Goal: Task Accomplishment & Management: Manage account settings

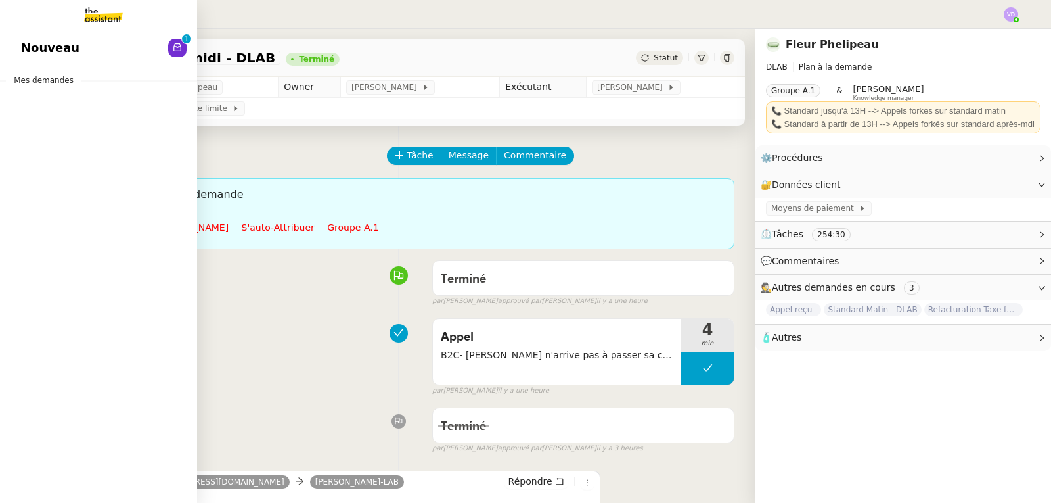
drag, startPoint x: 53, startPoint y: 49, endPoint x: 62, endPoint y: 51, distance: 9.3
click at [54, 49] on span "Nouveau" at bounding box center [50, 48] width 58 height 20
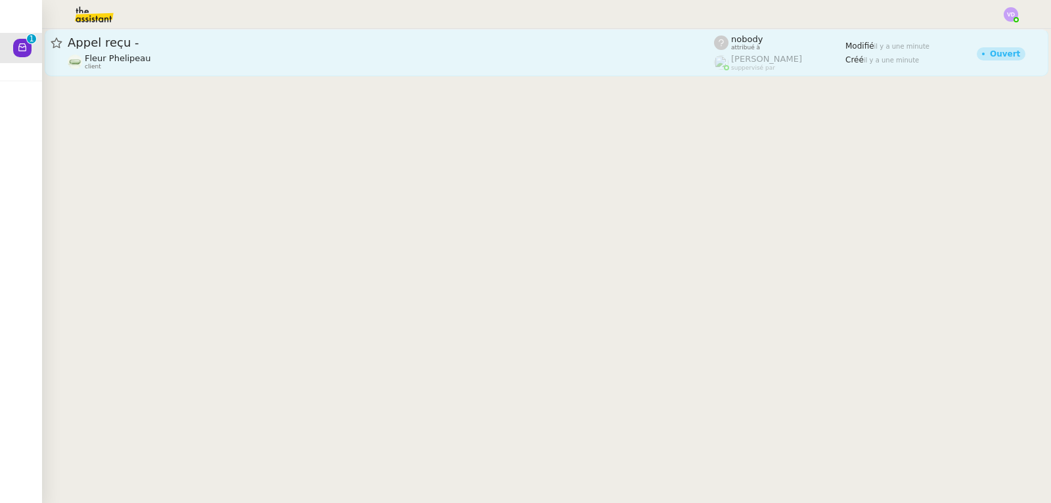
click at [309, 70] on div "Fleur Phelipeau client" at bounding box center [391, 61] width 646 height 17
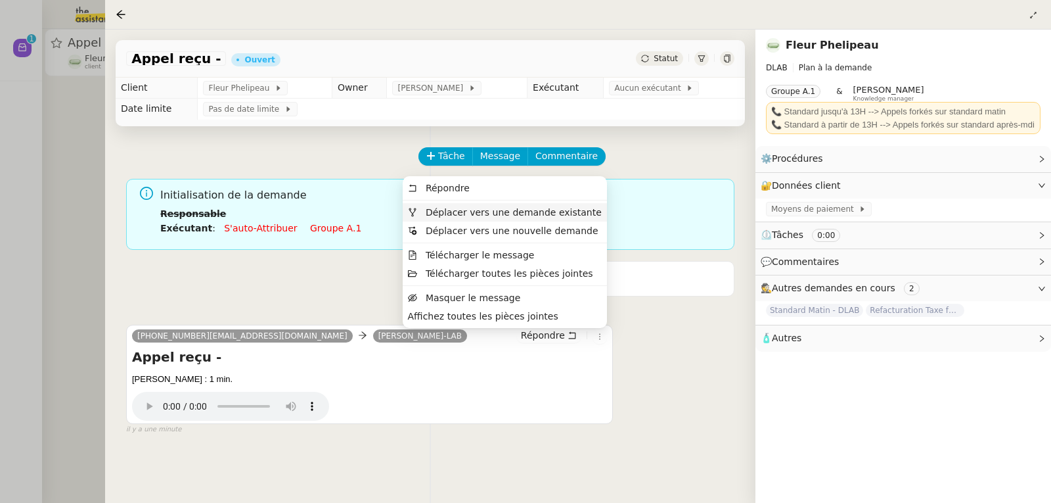
click at [563, 210] on span "Déplacer vers une demande existante" at bounding box center [514, 212] width 176 height 11
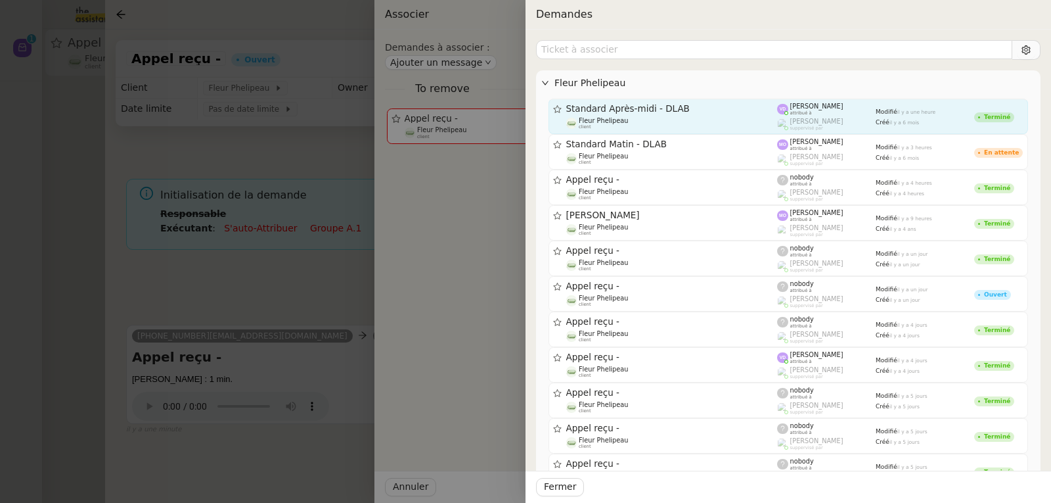
click at [626, 112] on span "Standard Après-midi - DLAB" at bounding box center [672, 108] width 212 height 9
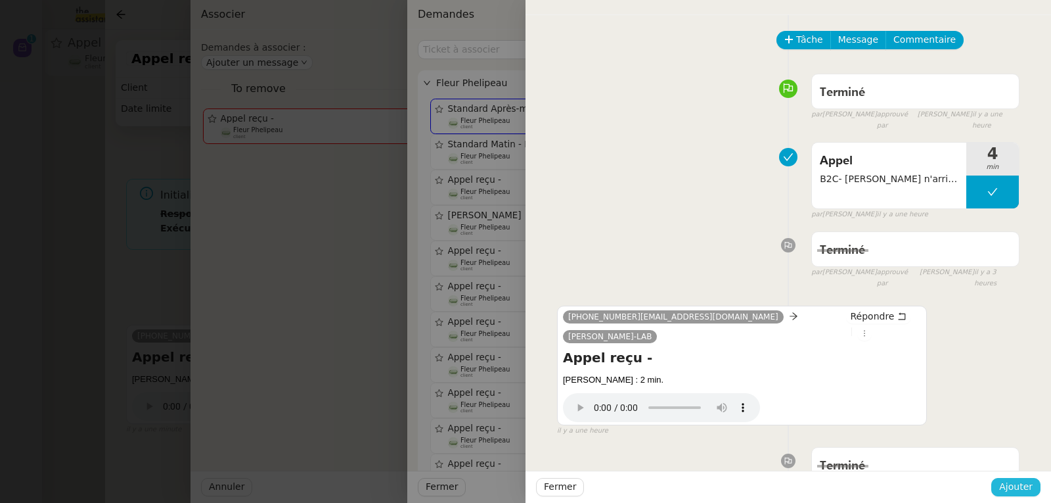
click at [1016, 483] on span "Ajouter" at bounding box center [1016, 486] width 34 height 15
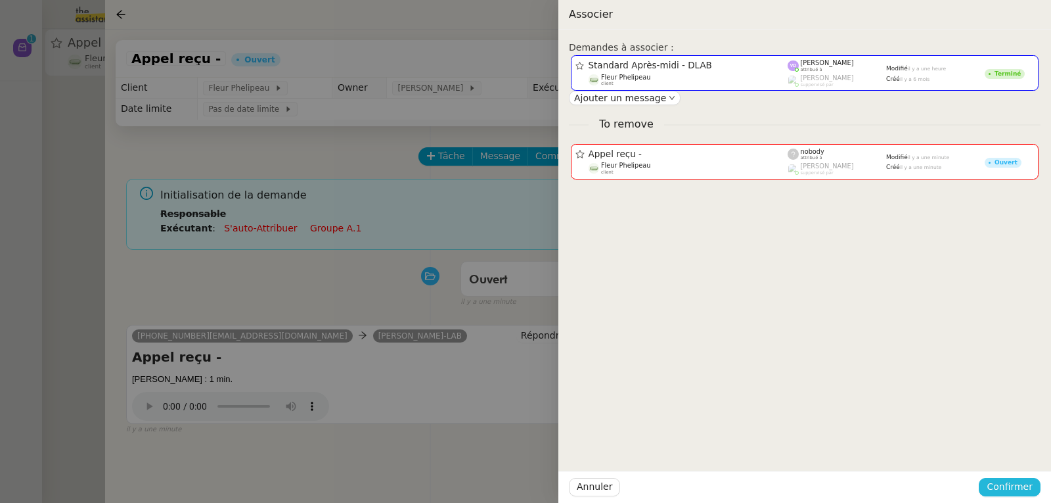
click at [1016, 483] on span "Confirmer" at bounding box center [1010, 486] width 46 height 15
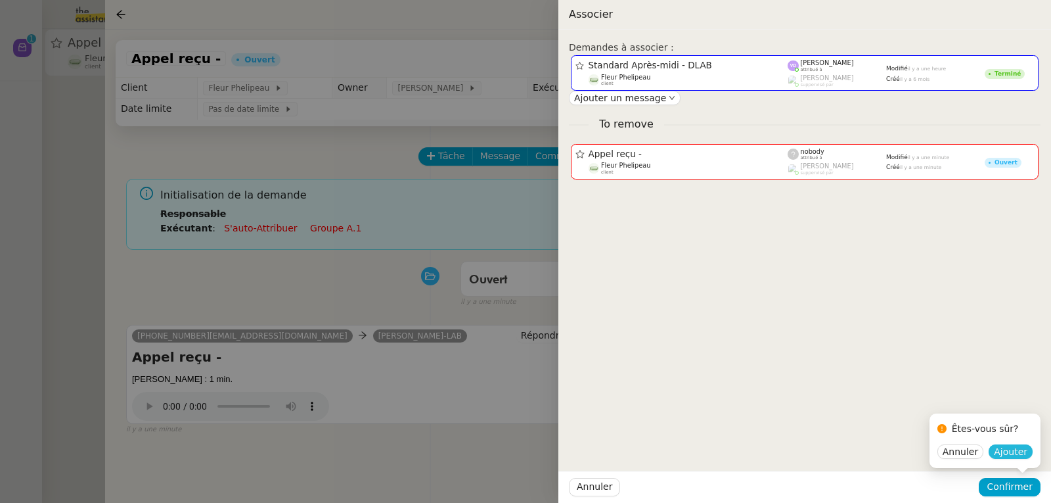
click at [1014, 452] on span "Ajouter" at bounding box center [1011, 451] width 34 height 13
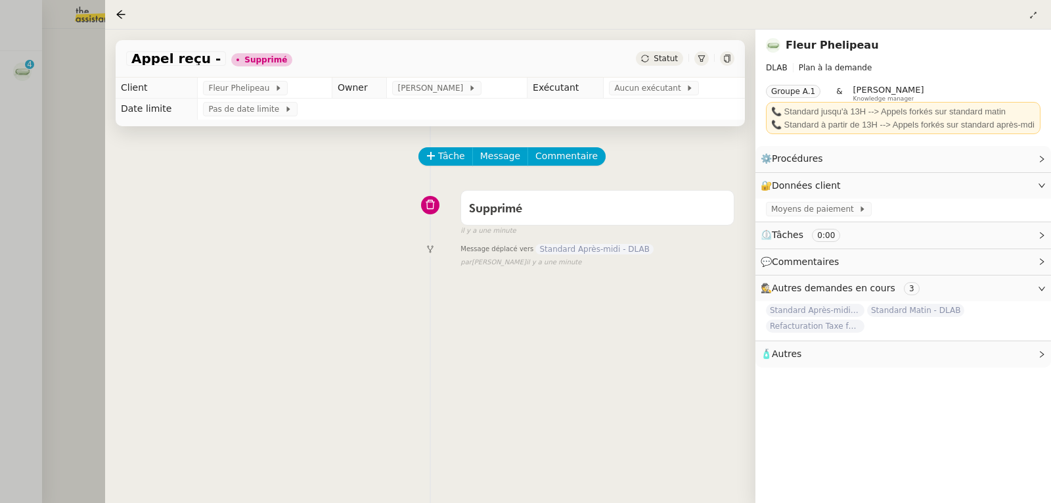
click at [17, 122] on div at bounding box center [525, 251] width 1051 height 503
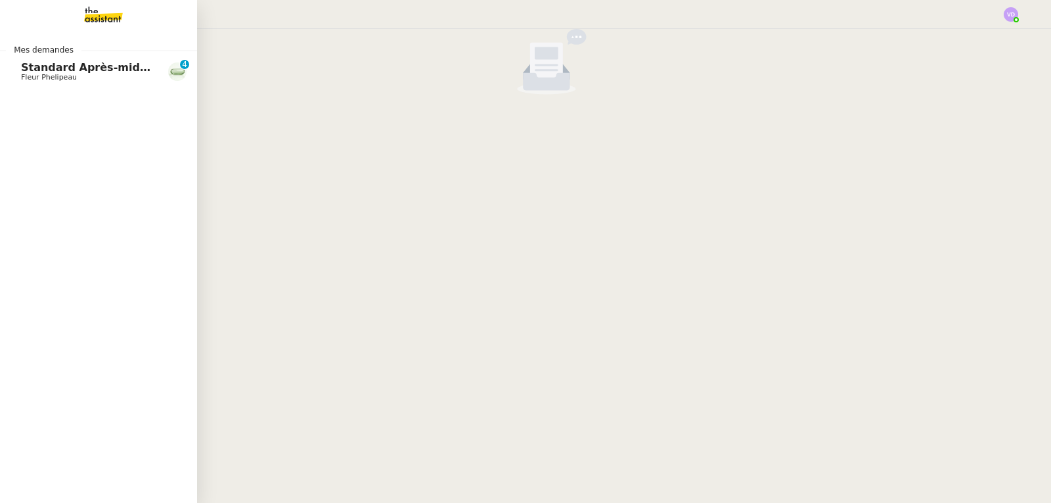
click at [35, 66] on span "Standard Après-midi - DLAB" at bounding box center [104, 67] width 166 height 12
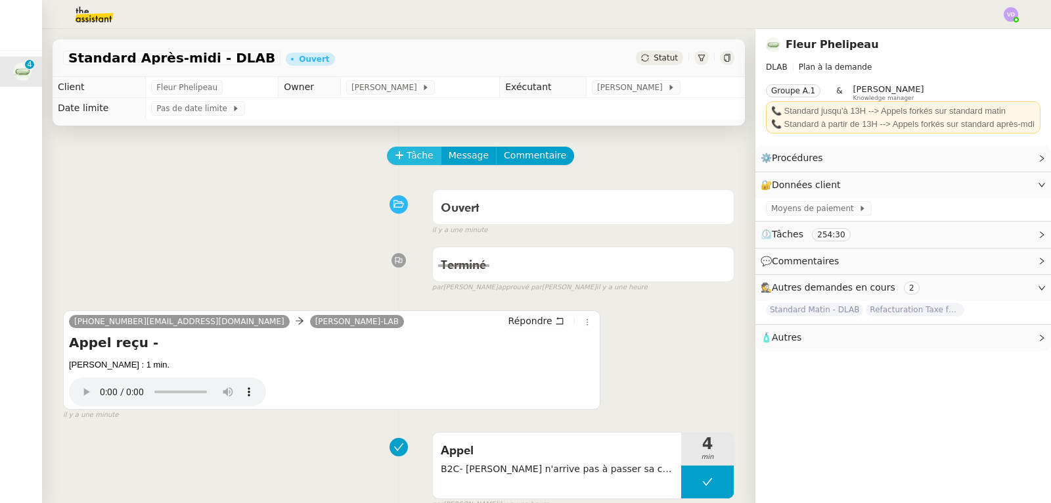
click at [419, 157] on span "Tâche" at bounding box center [420, 155] width 27 height 15
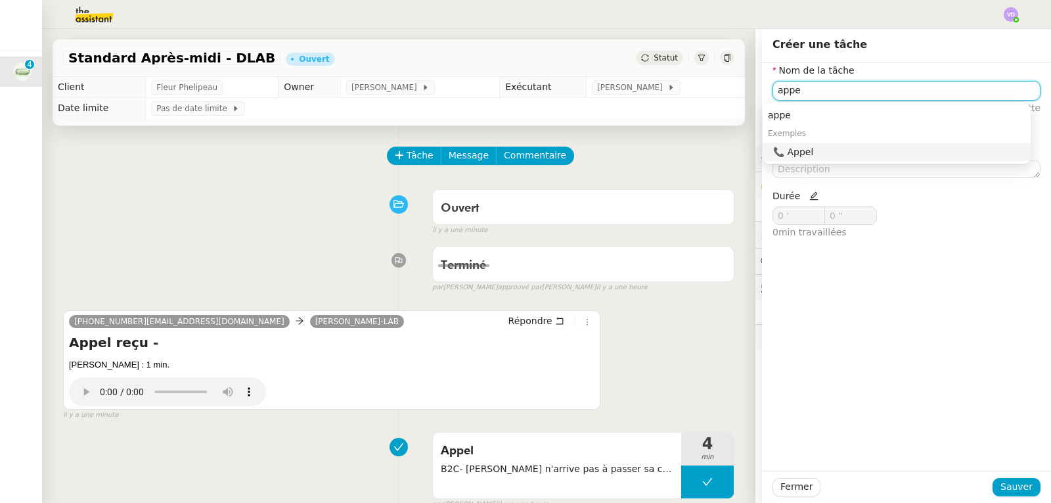
click at [826, 150] on div "📞 Appel" at bounding box center [899, 152] width 252 height 12
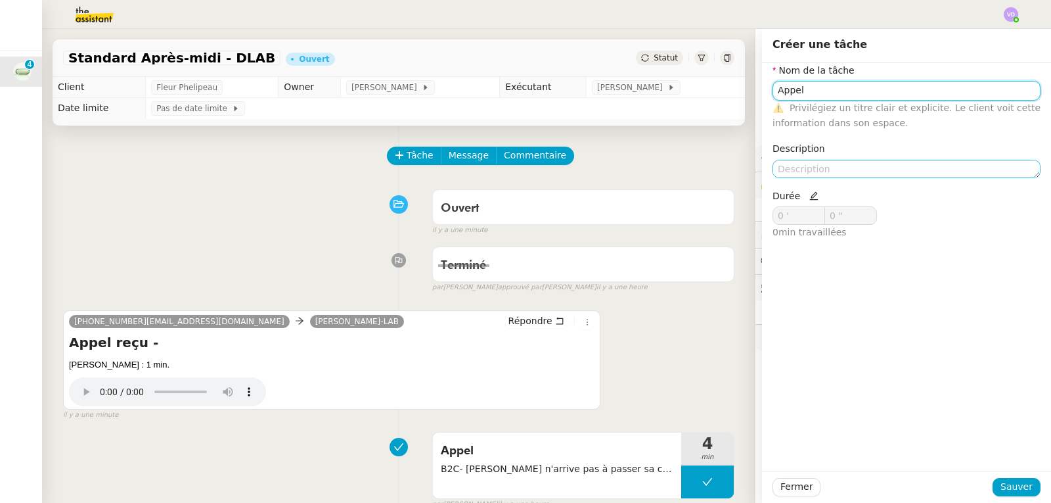
type input "Appel"
click at [802, 168] on textarea at bounding box center [907, 169] width 268 height 18
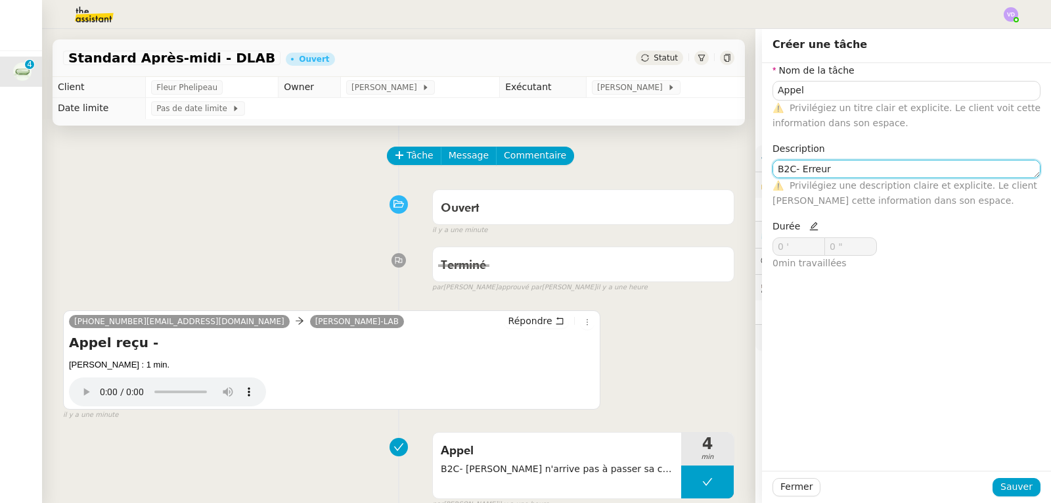
type textarea "B2C- Erreur"
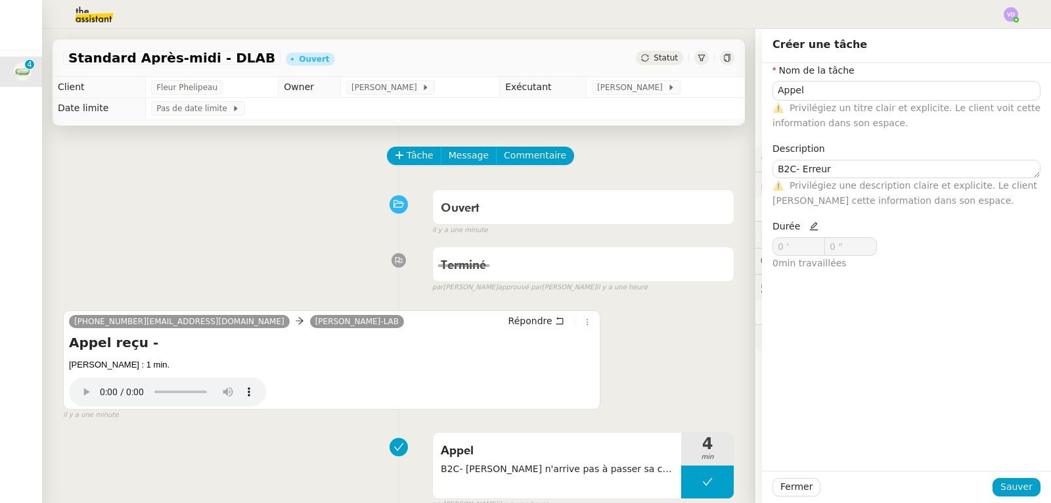
click at [809, 226] on icon at bounding box center [813, 225] width 9 height 9
drag, startPoint x: 792, startPoint y: 239, endPoint x: 763, endPoint y: 244, distance: 29.3
click at [773, 243] on input "0 '" at bounding box center [798, 246] width 51 height 17
type input "1 '"
click at [1017, 482] on span "Sauver" at bounding box center [1017, 486] width 32 height 15
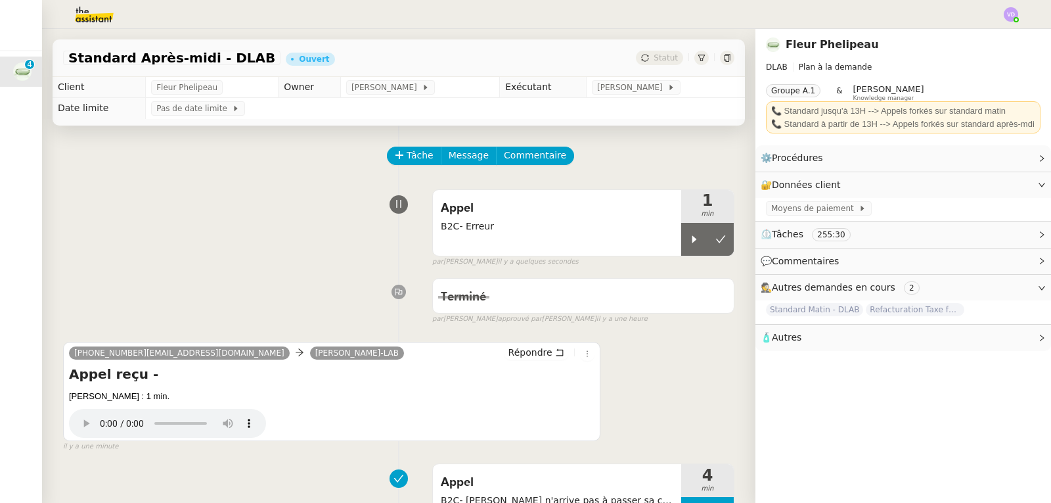
click at [715, 237] on icon at bounding box center [720, 239] width 11 height 11
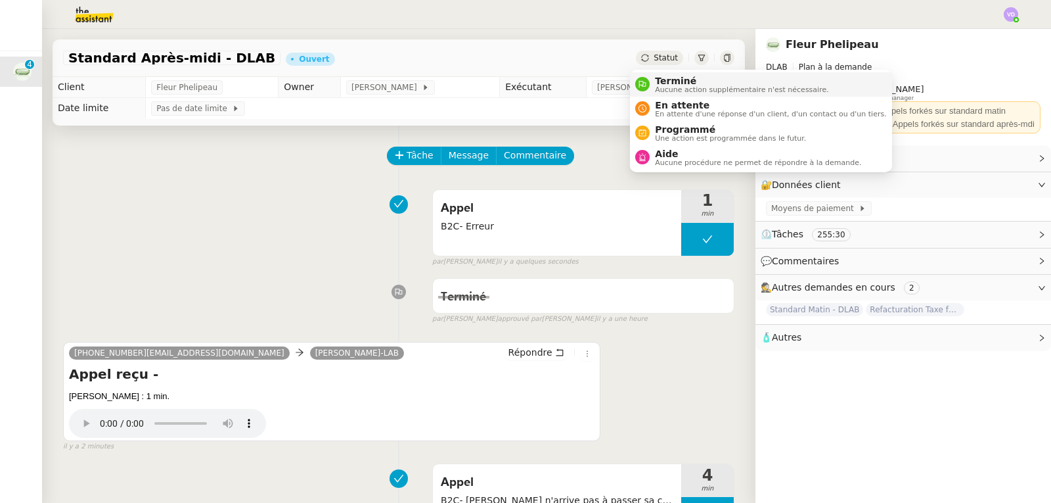
click at [666, 79] on span "Terminé" at bounding box center [741, 81] width 173 height 11
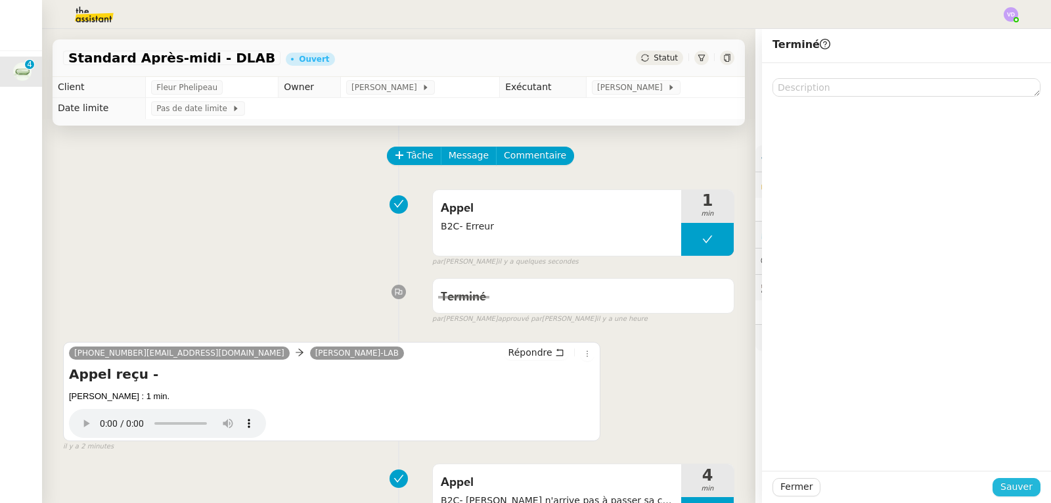
click at [1015, 489] on span "Sauver" at bounding box center [1017, 486] width 32 height 15
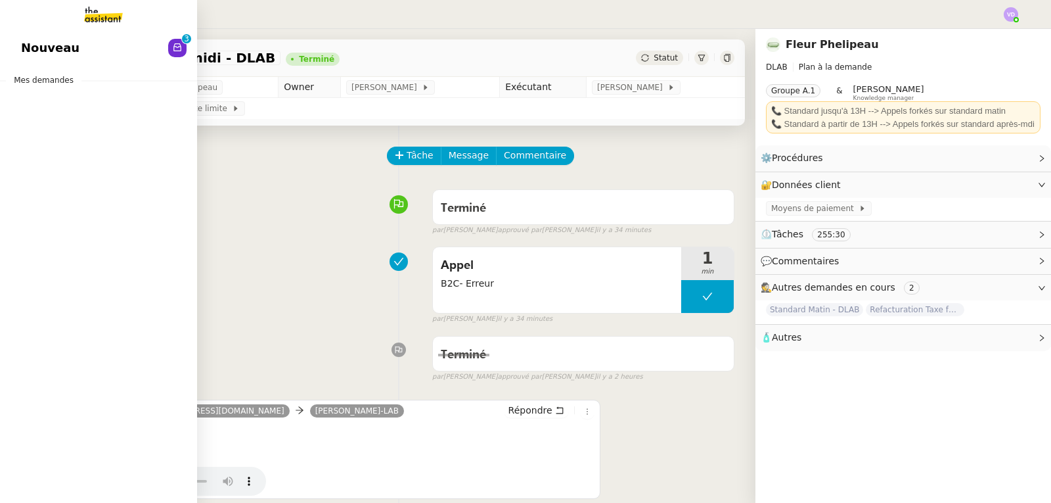
click at [81, 35] on link "Nouveau 0 1 2 3 4 5 6 7 8 9" at bounding box center [98, 48] width 197 height 30
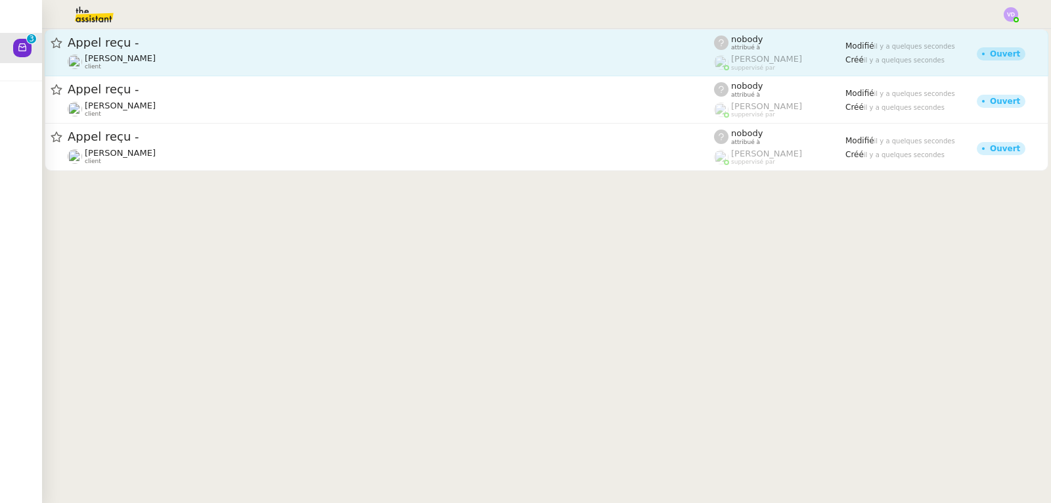
click at [236, 53] on div "[PERSON_NAME] client" at bounding box center [391, 61] width 646 height 17
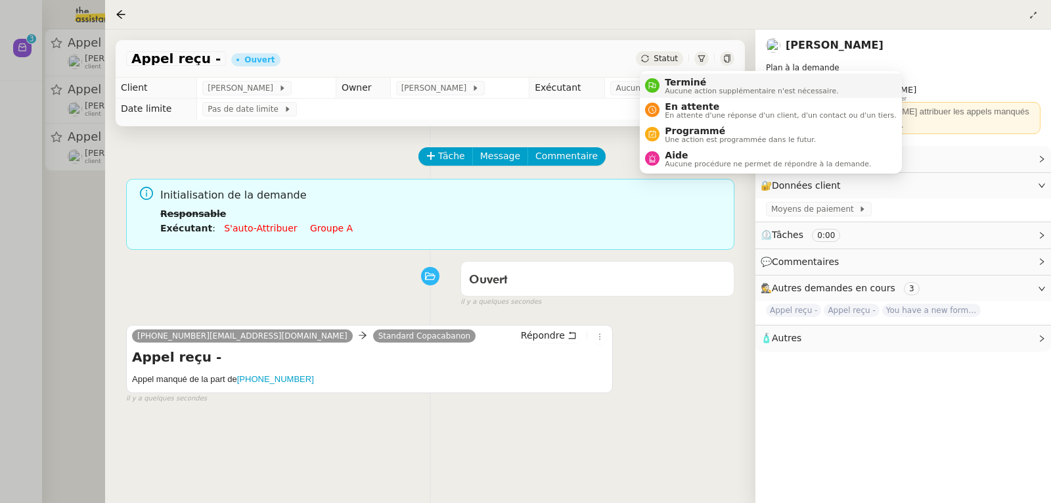
click at [676, 79] on span "Terminé" at bounding box center [751, 82] width 173 height 11
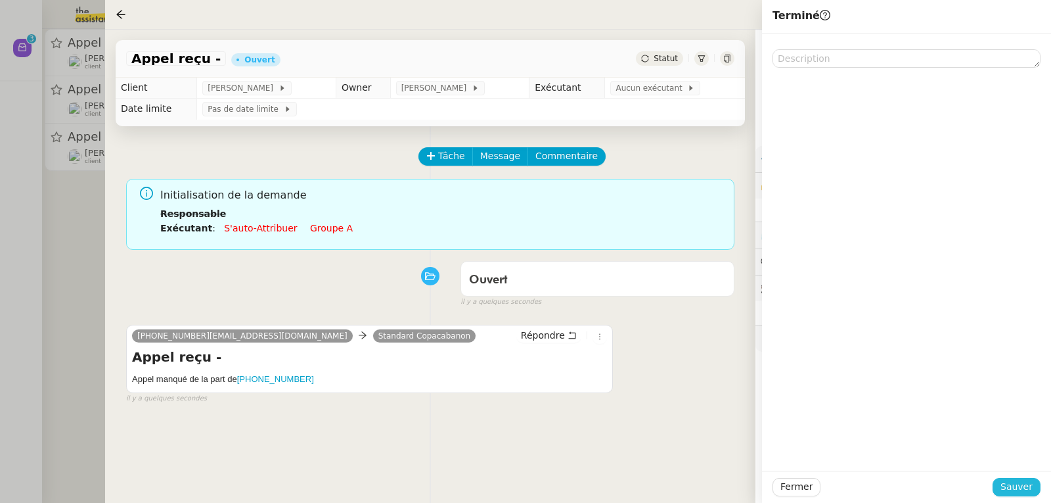
drag, startPoint x: 1010, startPoint y: 491, endPoint x: 994, endPoint y: 486, distance: 16.4
click at [1010, 490] on span "Sauver" at bounding box center [1017, 486] width 32 height 15
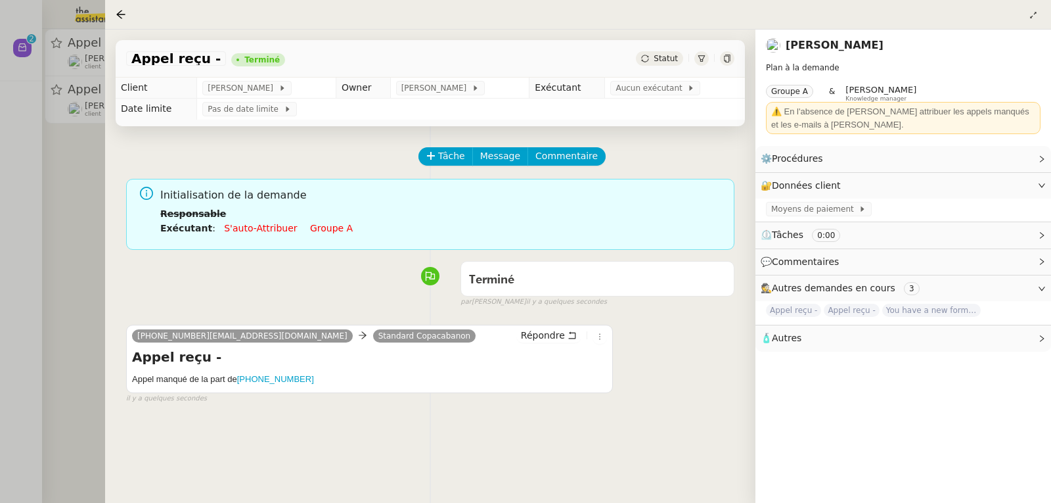
click at [67, 186] on div at bounding box center [525, 251] width 1051 height 503
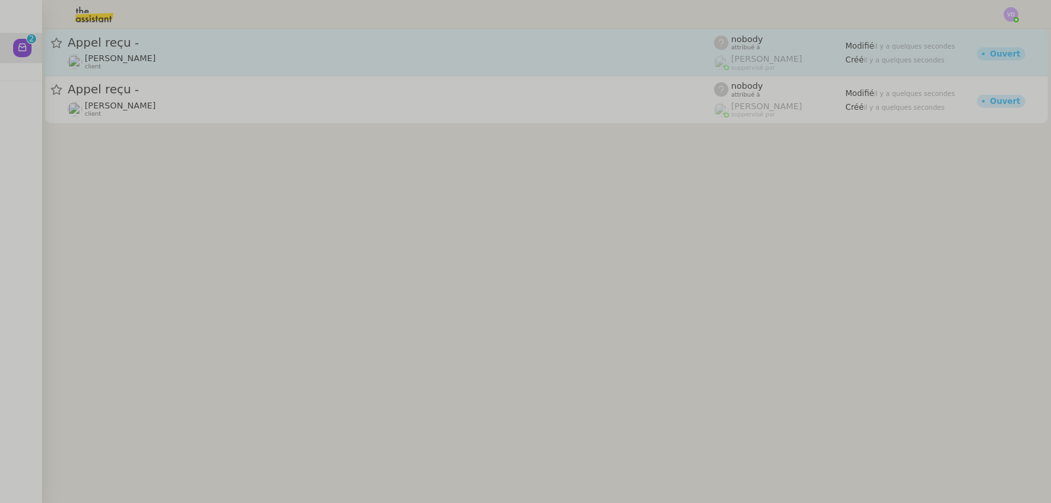
click at [148, 51] on div "[PERSON_NAME] reçu - [PERSON_NAME] client" at bounding box center [391, 52] width 646 height 35
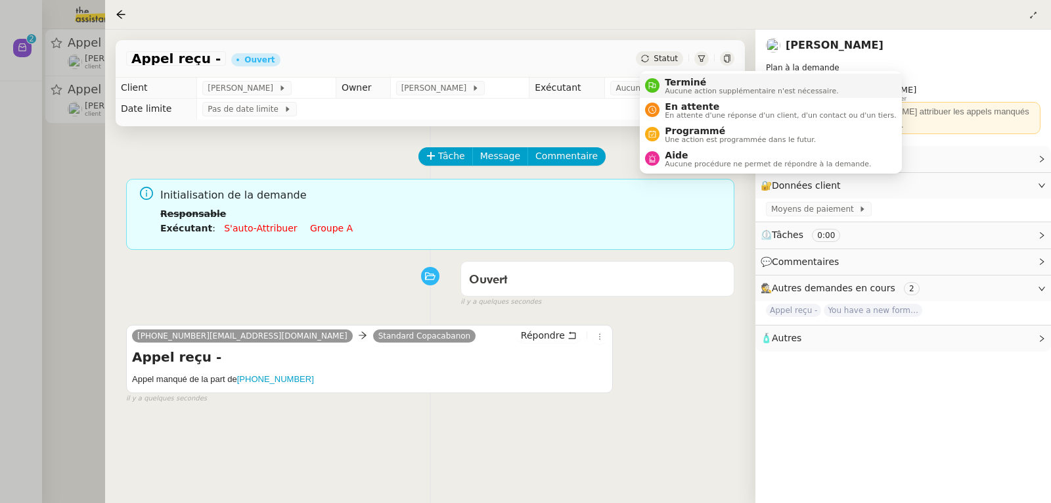
click at [674, 74] on li "Terminé Aucune action supplémentaire n'est nécessaire." at bounding box center [770, 86] width 261 height 24
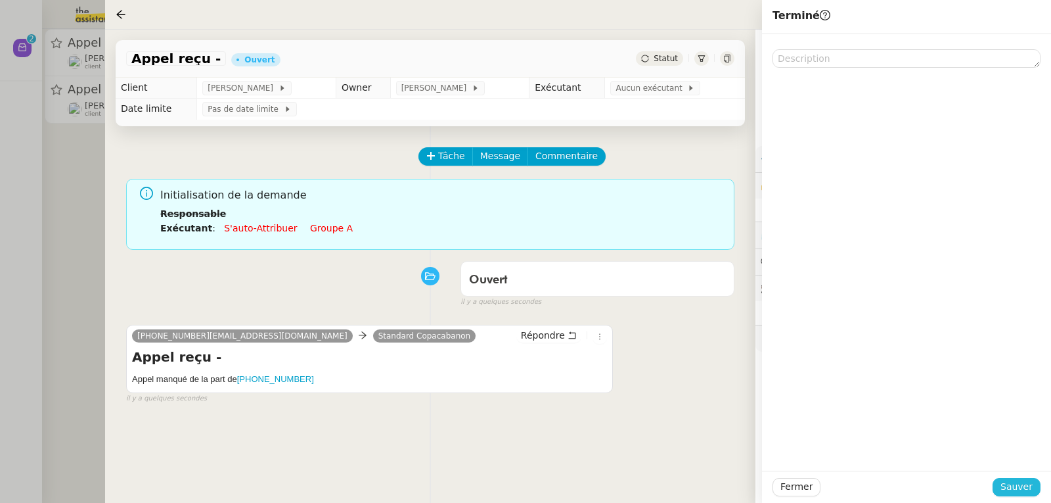
click at [1022, 483] on span "Sauver" at bounding box center [1017, 486] width 32 height 15
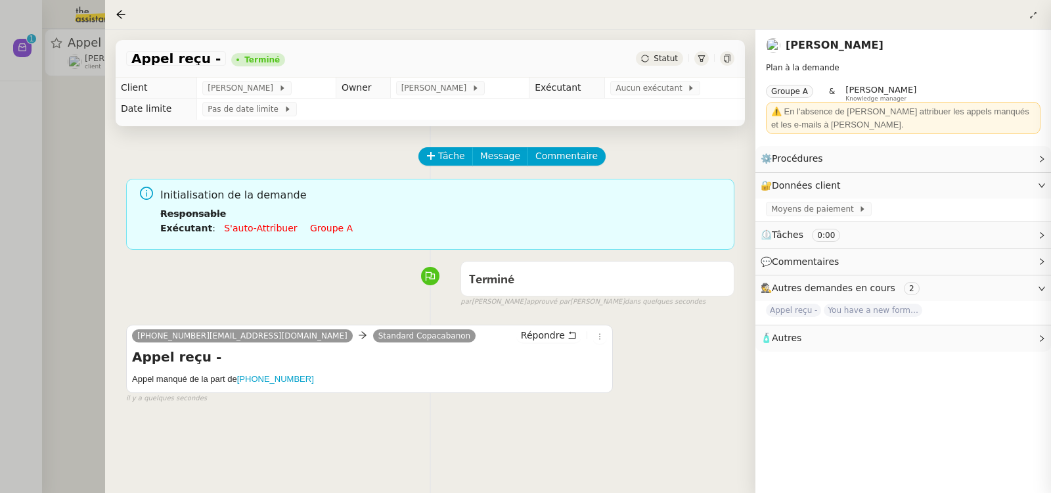
click at [79, 249] on div at bounding box center [525, 246] width 1051 height 493
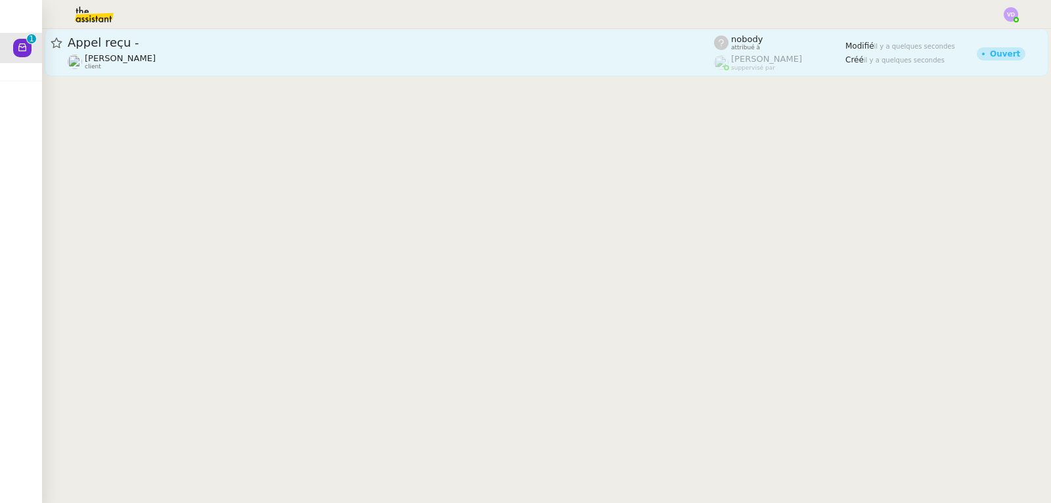
click at [178, 61] on div "[PERSON_NAME] client" at bounding box center [391, 61] width 646 height 17
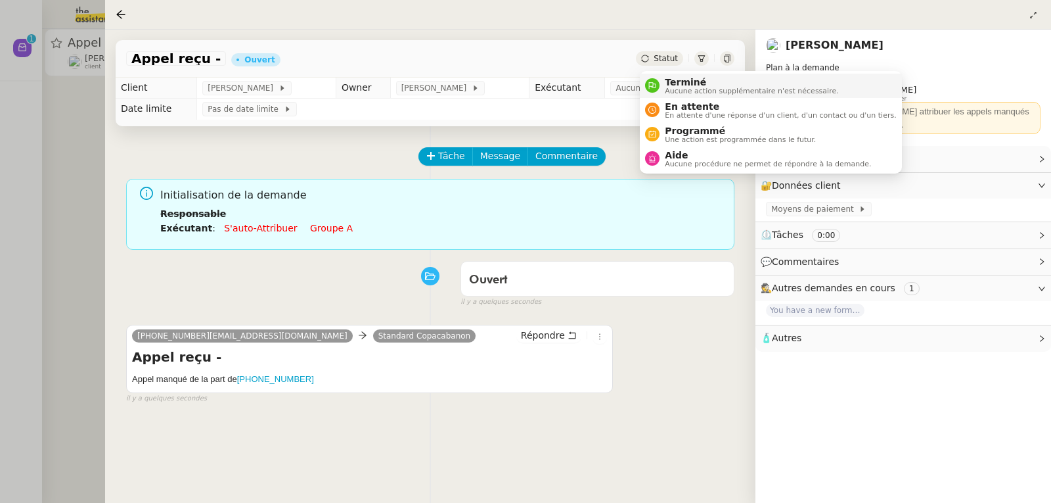
click at [673, 80] on span "Terminé" at bounding box center [751, 82] width 173 height 11
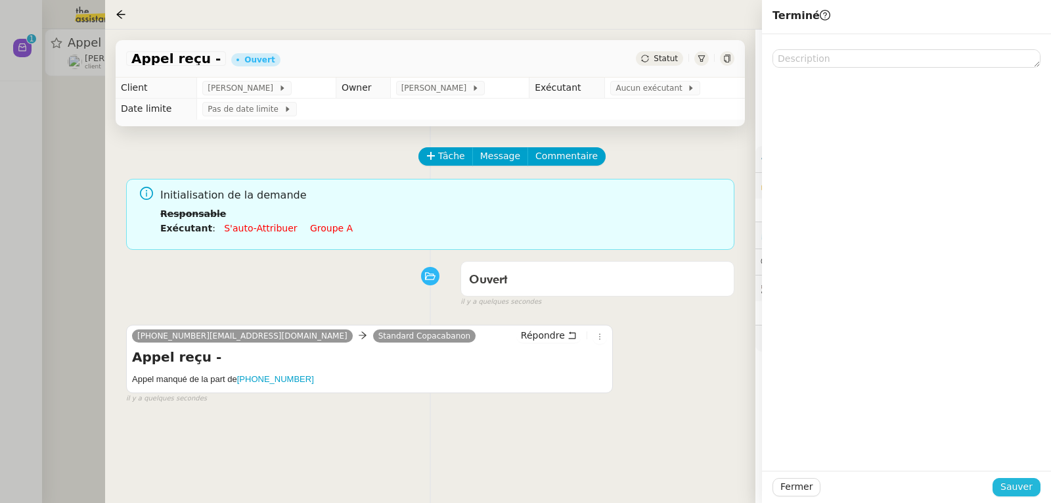
click at [1008, 485] on span "Sauver" at bounding box center [1017, 486] width 32 height 15
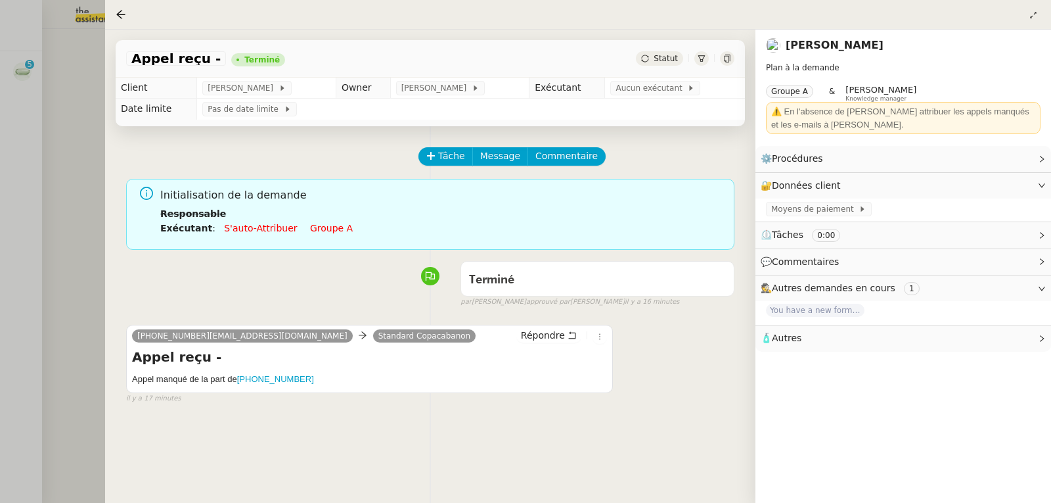
click at [71, 108] on div at bounding box center [525, 251] width 1051 height 503
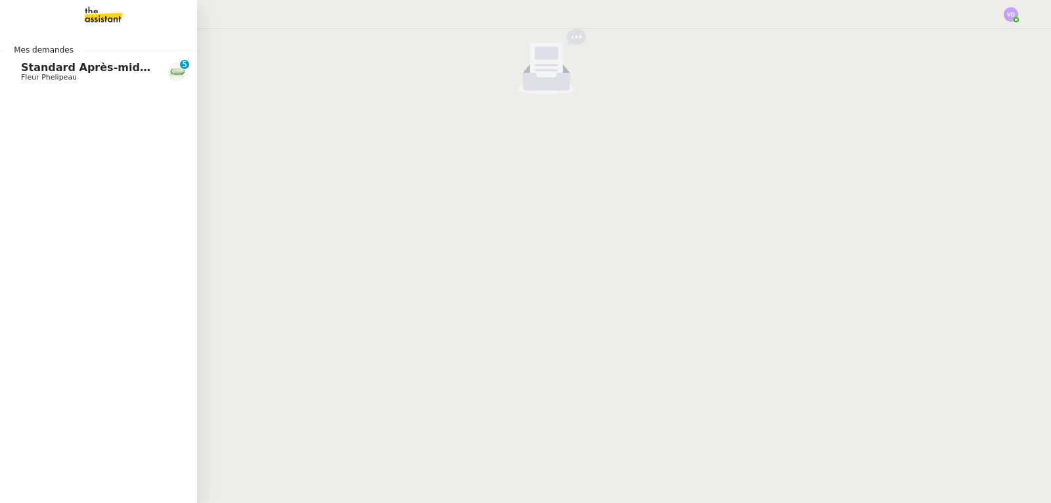
click at [36, 69] on span "Standard Après-midi - DLAB" at bounding box center [104, 67] width 166 height 12
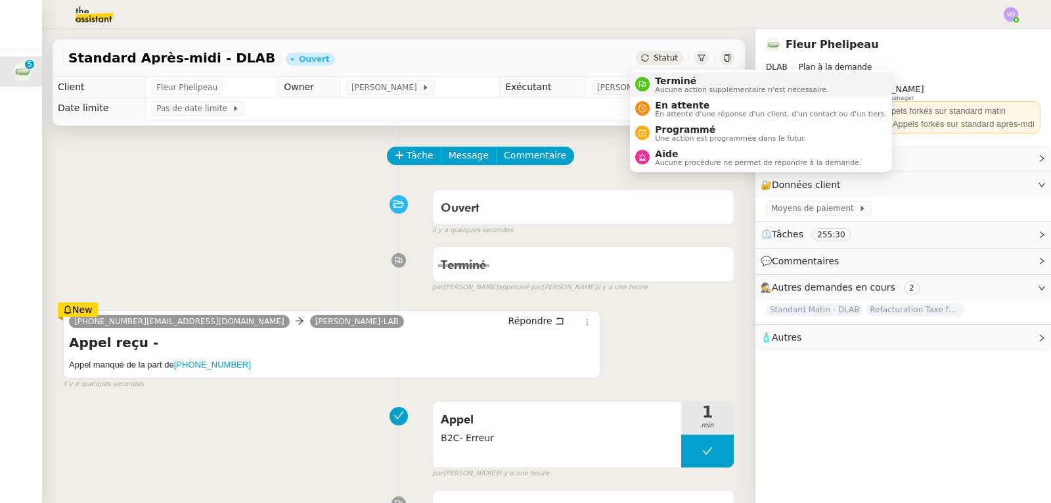
click at [669, 78] on span "Terminé" at bounding box center [741, 81] width 173 height 11
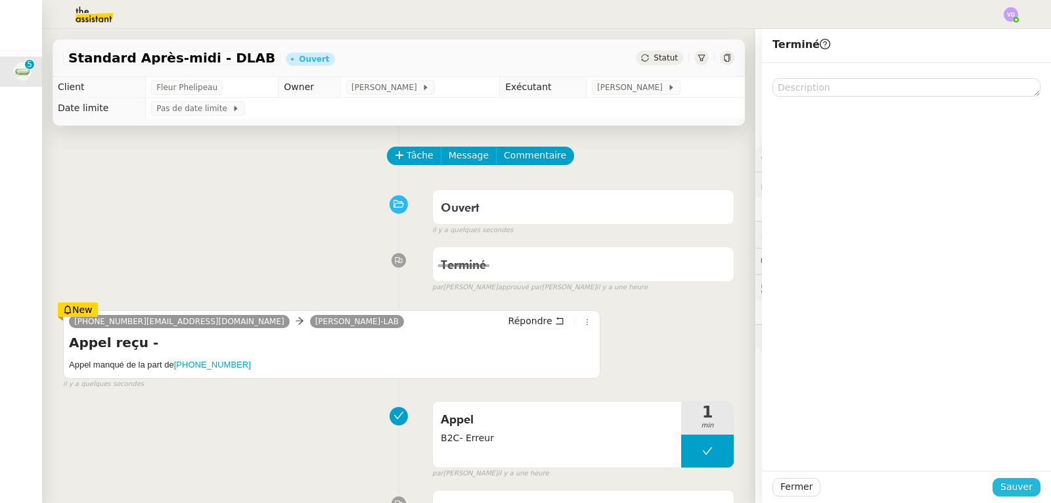
click at [1016, 487] on span "Sauver" at bounding box center [1017, 486] width 32 height 15
